Goal: Information Seeking & Learning: Learn about a topic

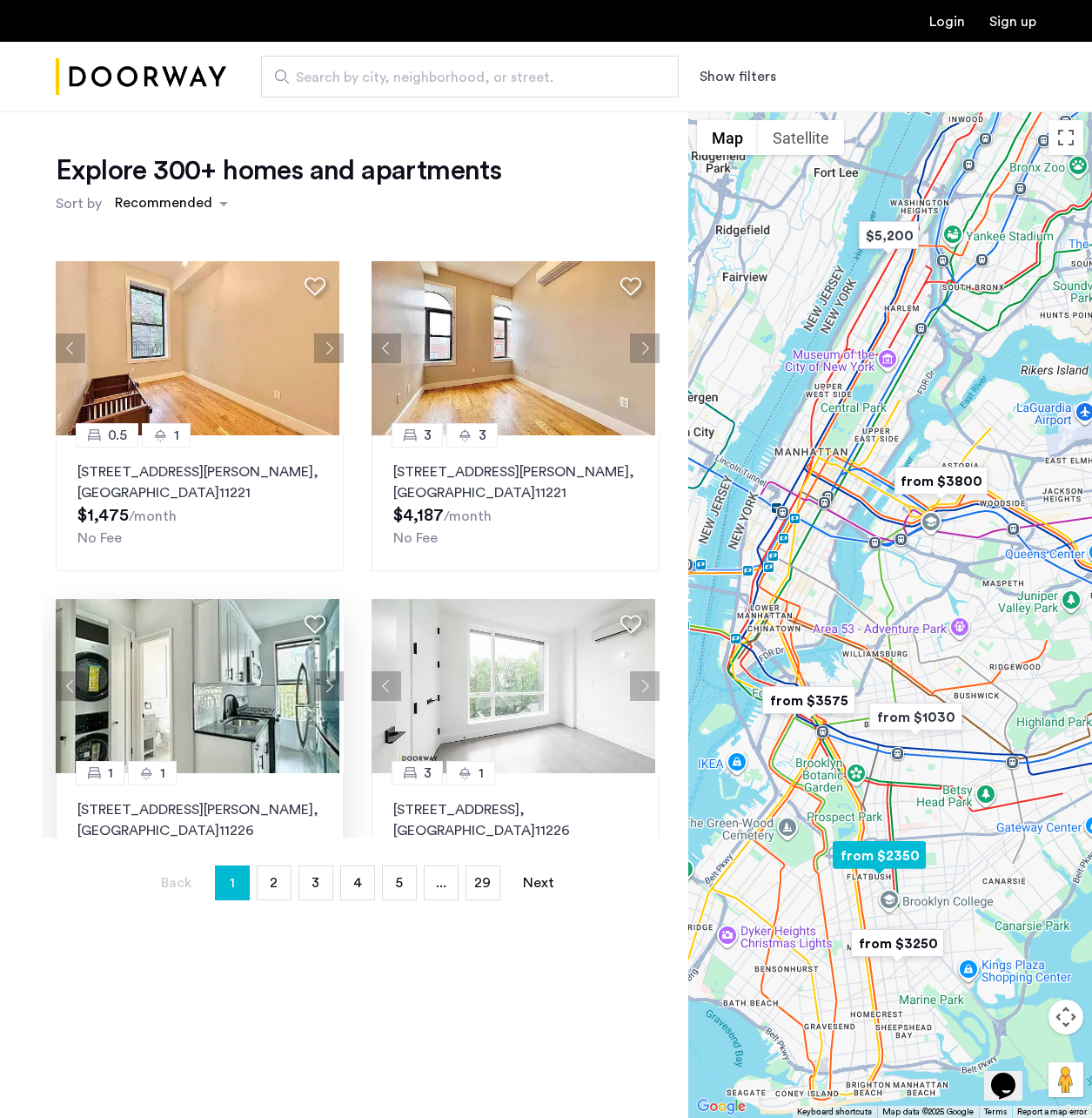
click at [191, 709] on img at bounding box center [197, 685] width 284 height 174
click at [265, 877] on link "page 2" at bounding box center [273, 883] width 33 height 33
